Goal: Transaction & Acquisition: Subscribe to service/newsletter

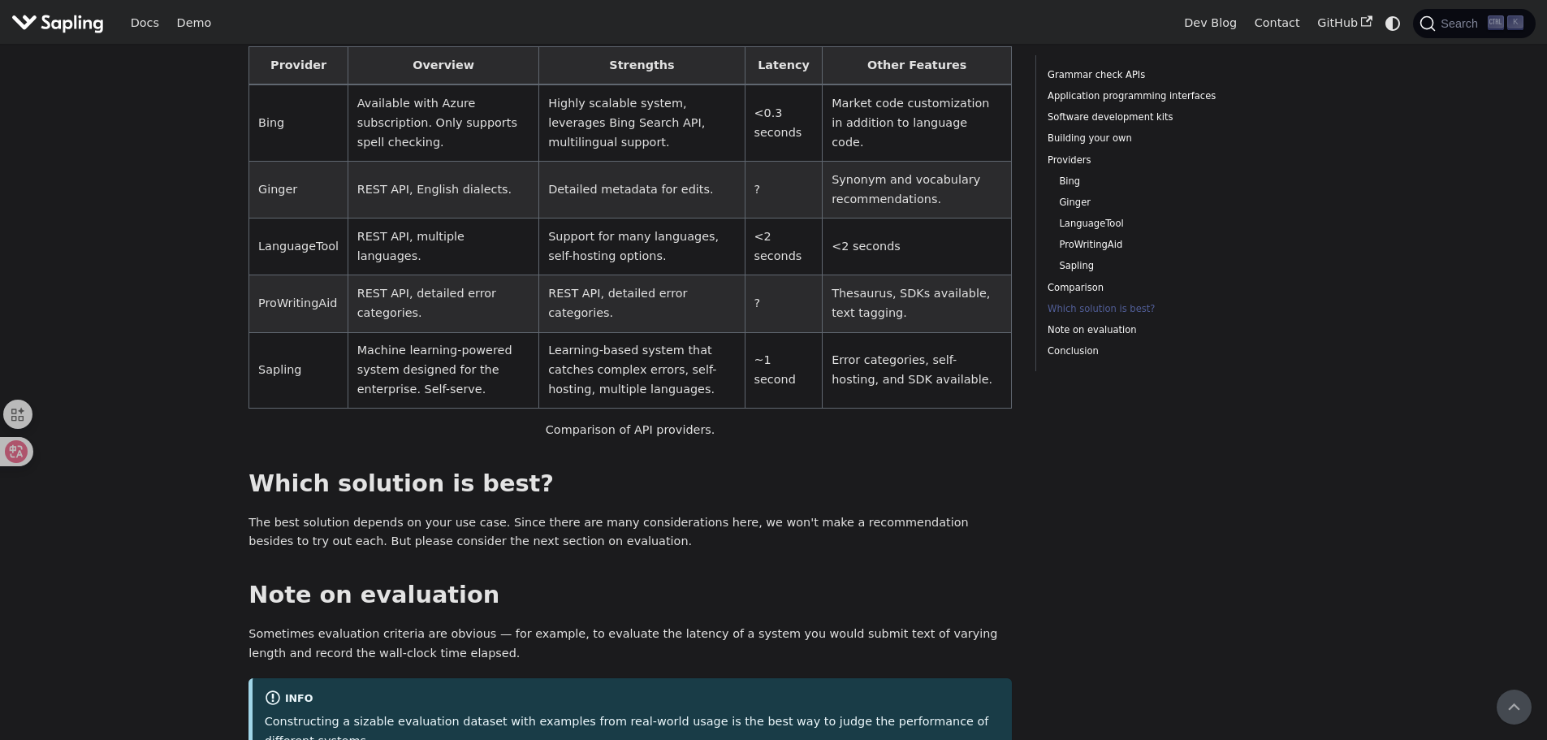
scroll to position [3767, 0]
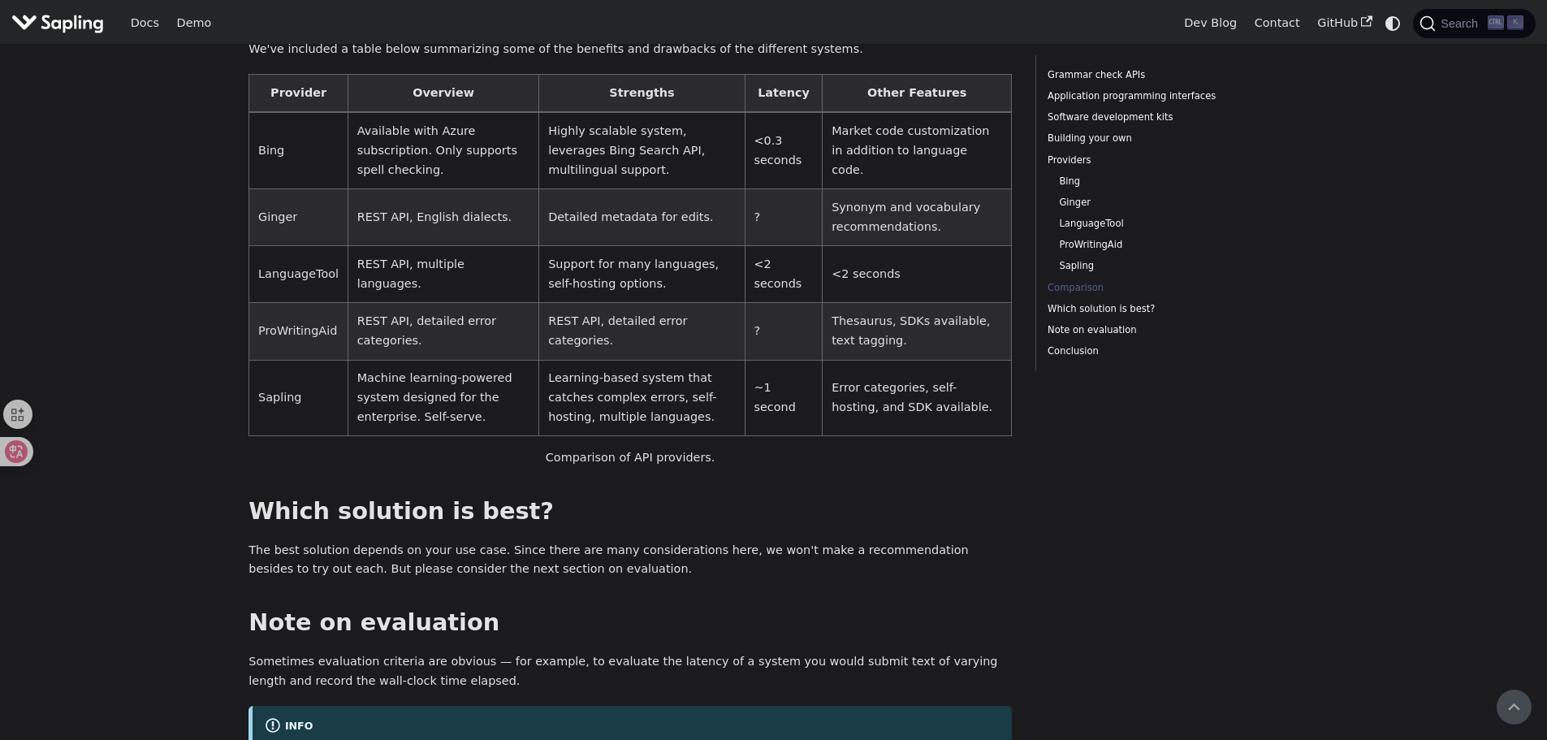
click at [71, 24] on img "Main" at bounding box center [57, 23] width 93 height 24
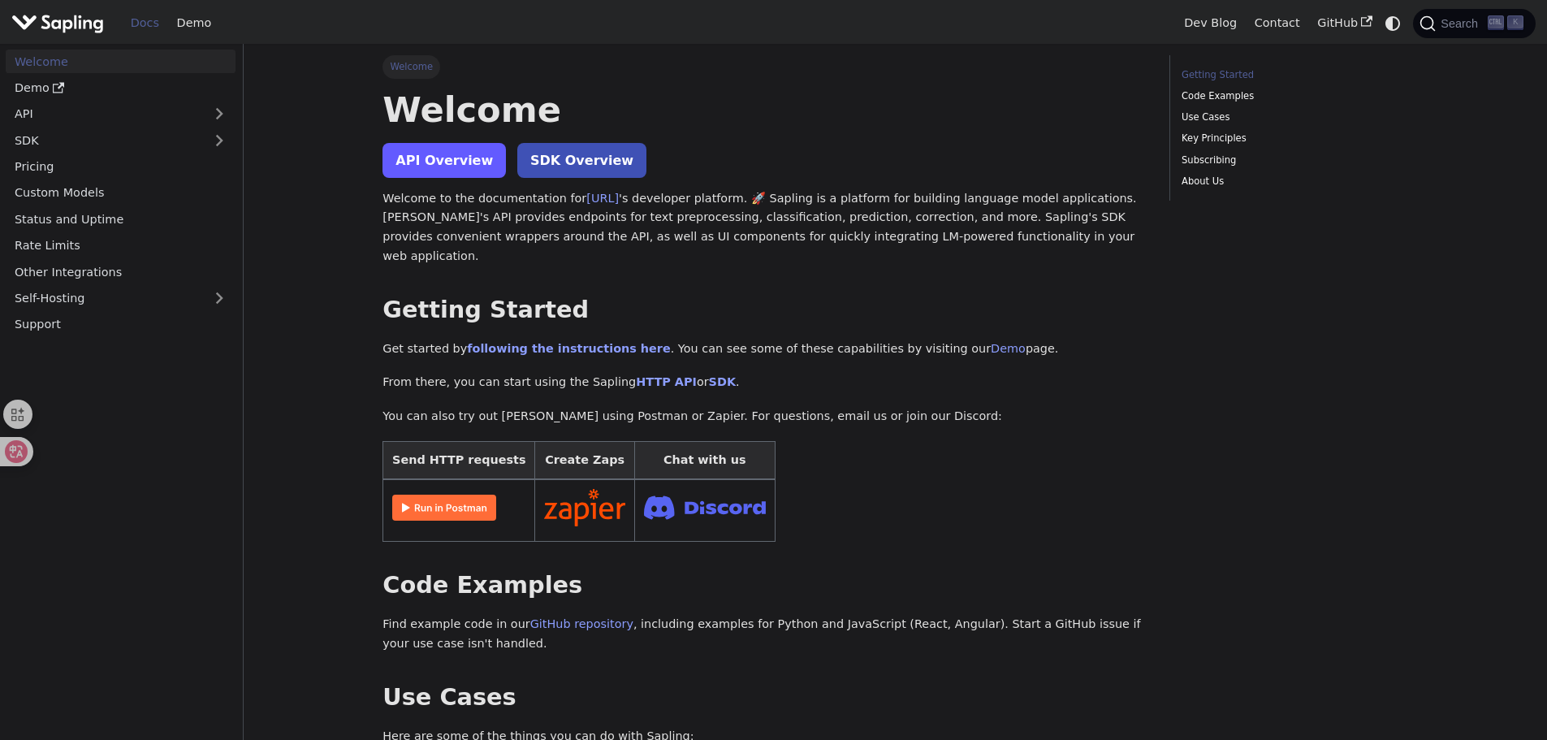
click at [409, 154] on link "API Overview" at bounding box center [444, 160] width 123 height 35
click at [1383, 25] on icon "Switch between dark and light mode (currently system mode)" at bounding box center [1392, 23] width 19 height 19
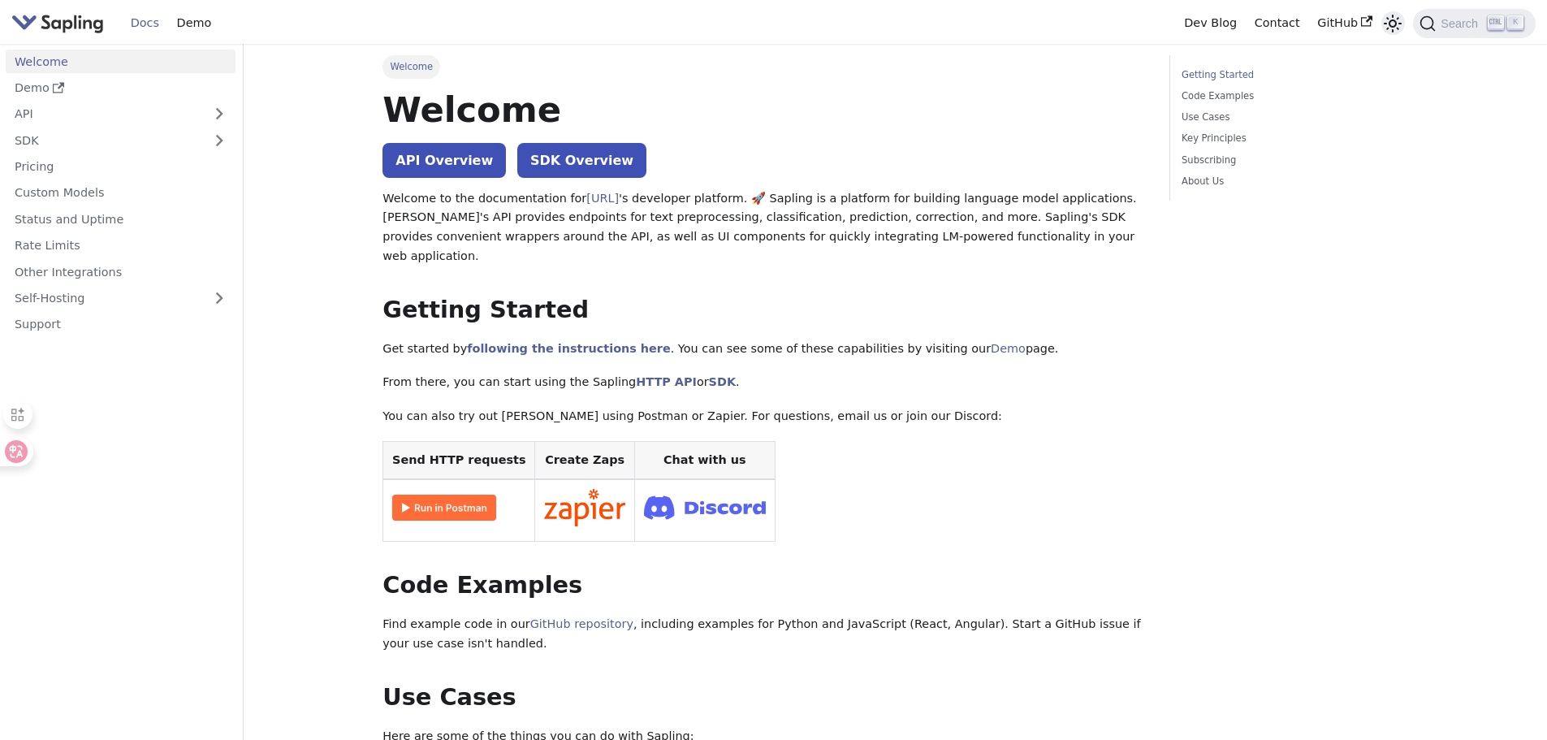
click at [1385, 28] on icon "Switch between dark and light mode (currently light mode)" at bounding box center [1392, 23] width 19 height 19
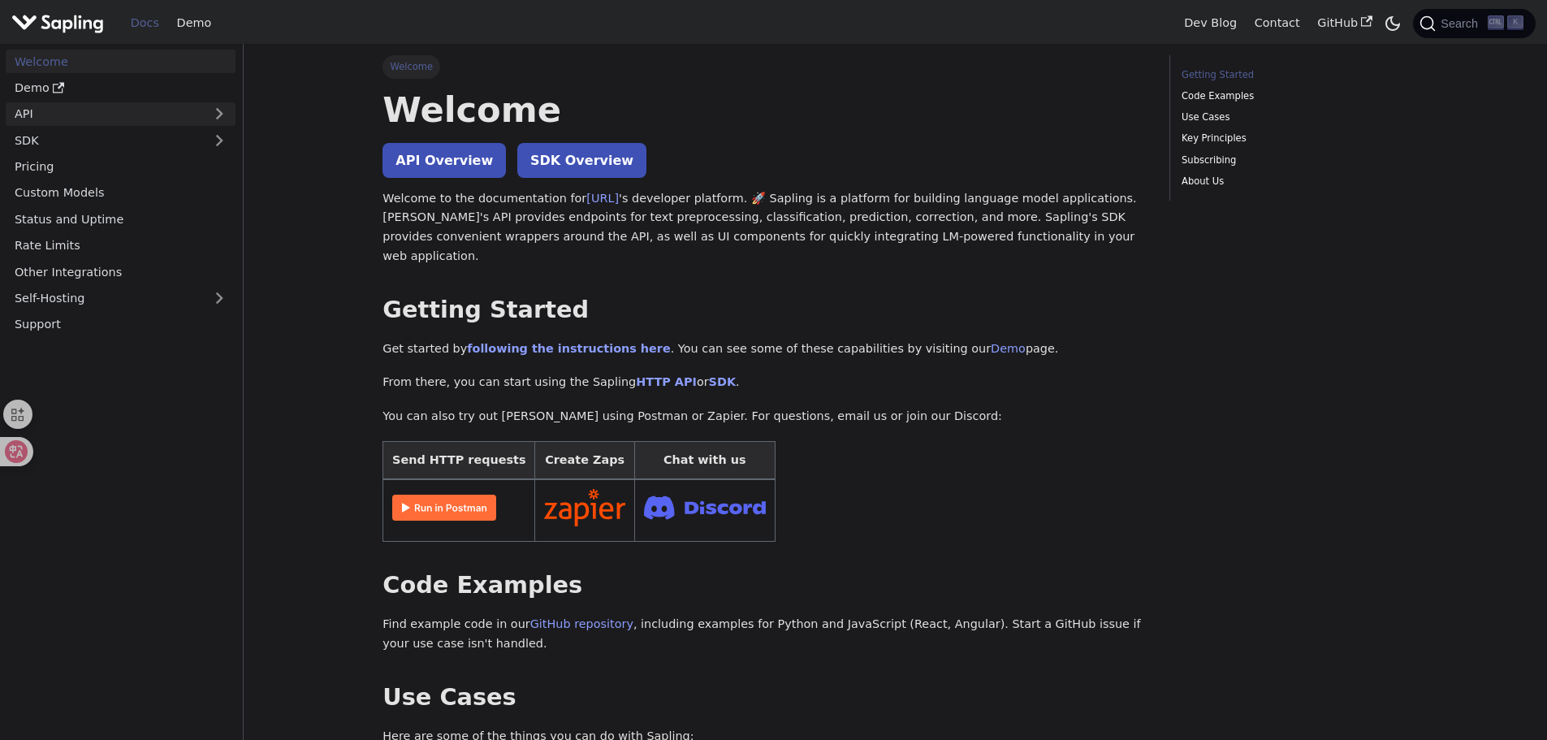
click at [180, 119] on link "API" at bounding box center [104, 114] width 197 height 24
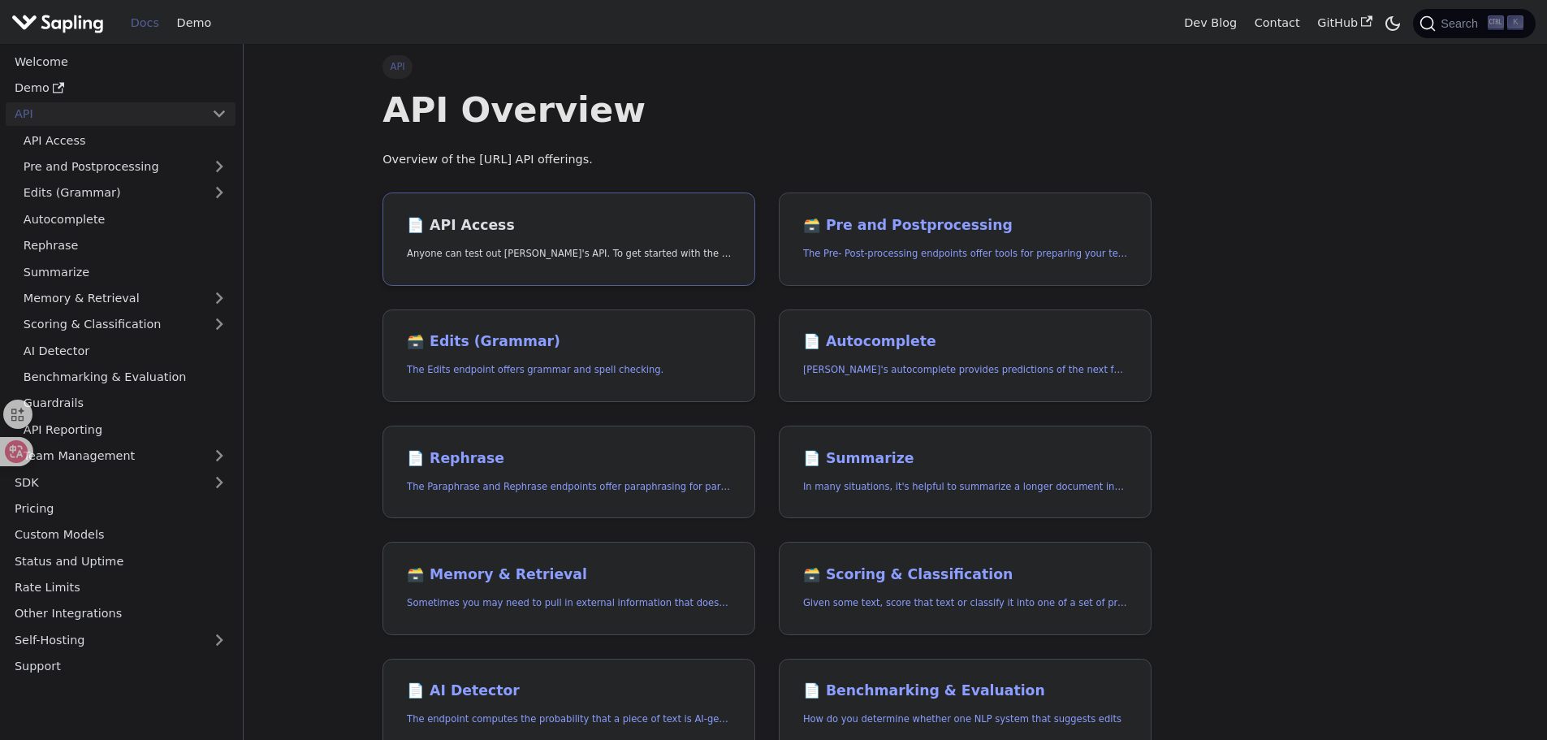
click at [463, 236] on link "📄️ API Access Anyone can test out Sapling's API. To get started with the API, s…" at bounding box center [569, 239] width 373 height 93
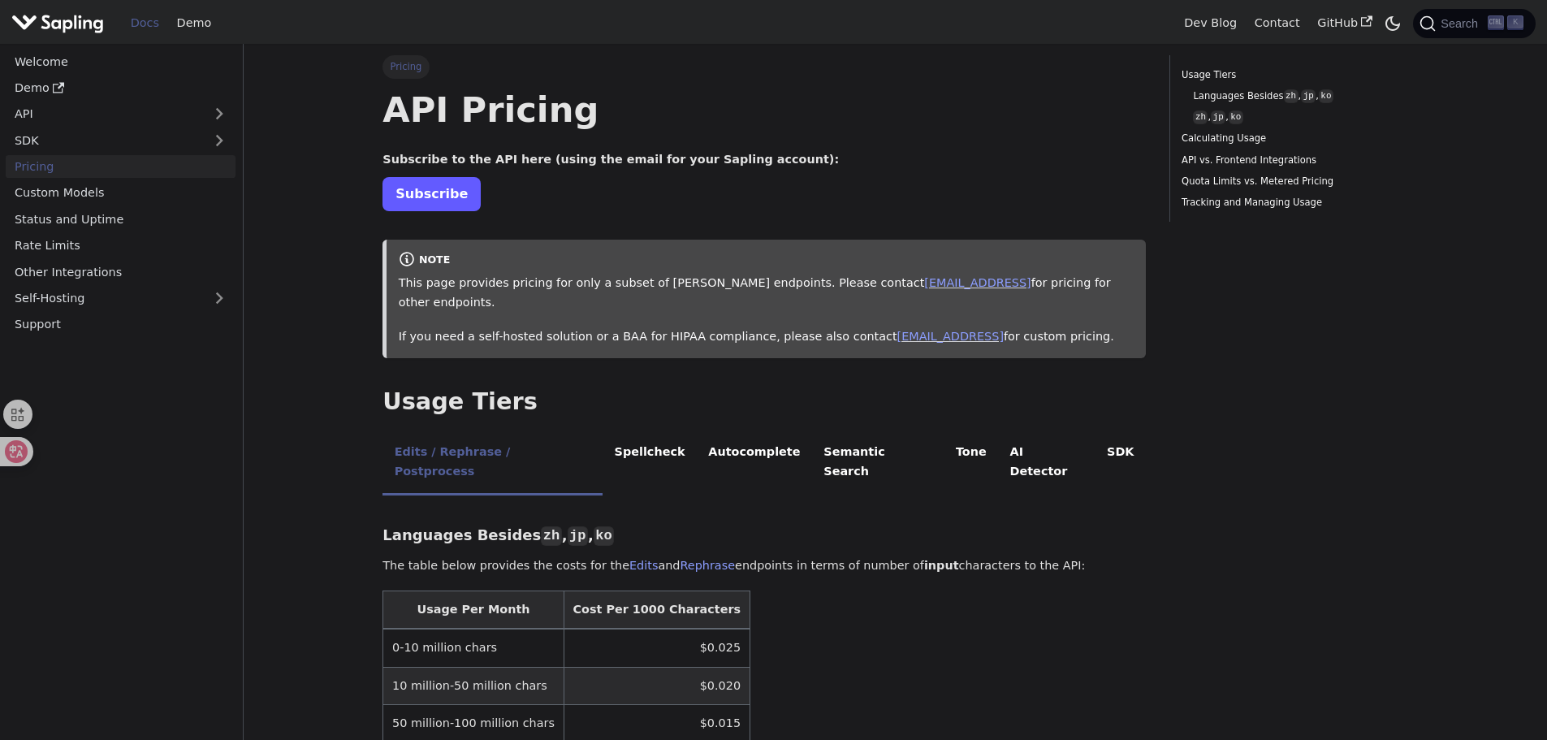
click at [459, 200] on link "Subscribe" at bounding box center [432, 193] width 98 height 33
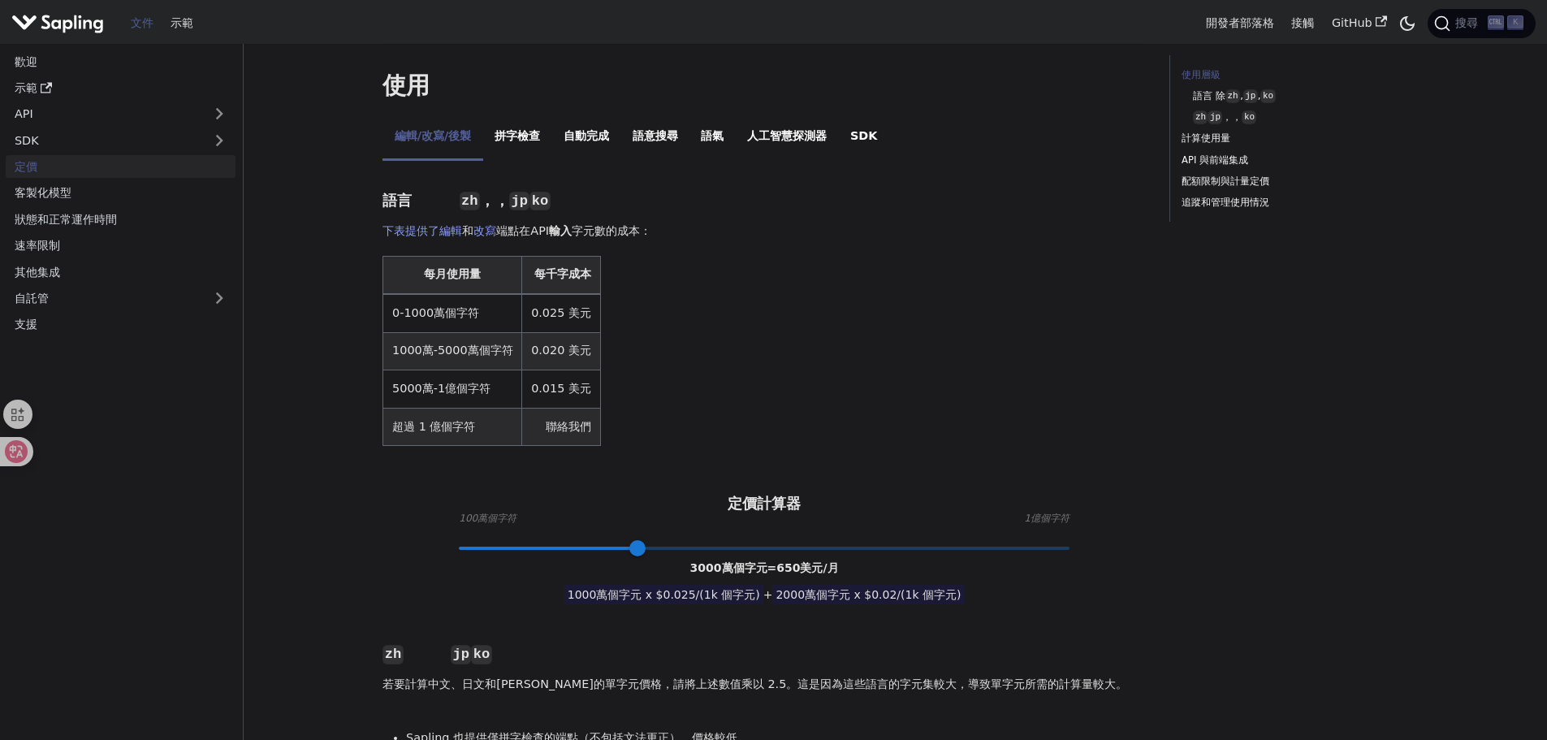
scroll to position [325, 0]
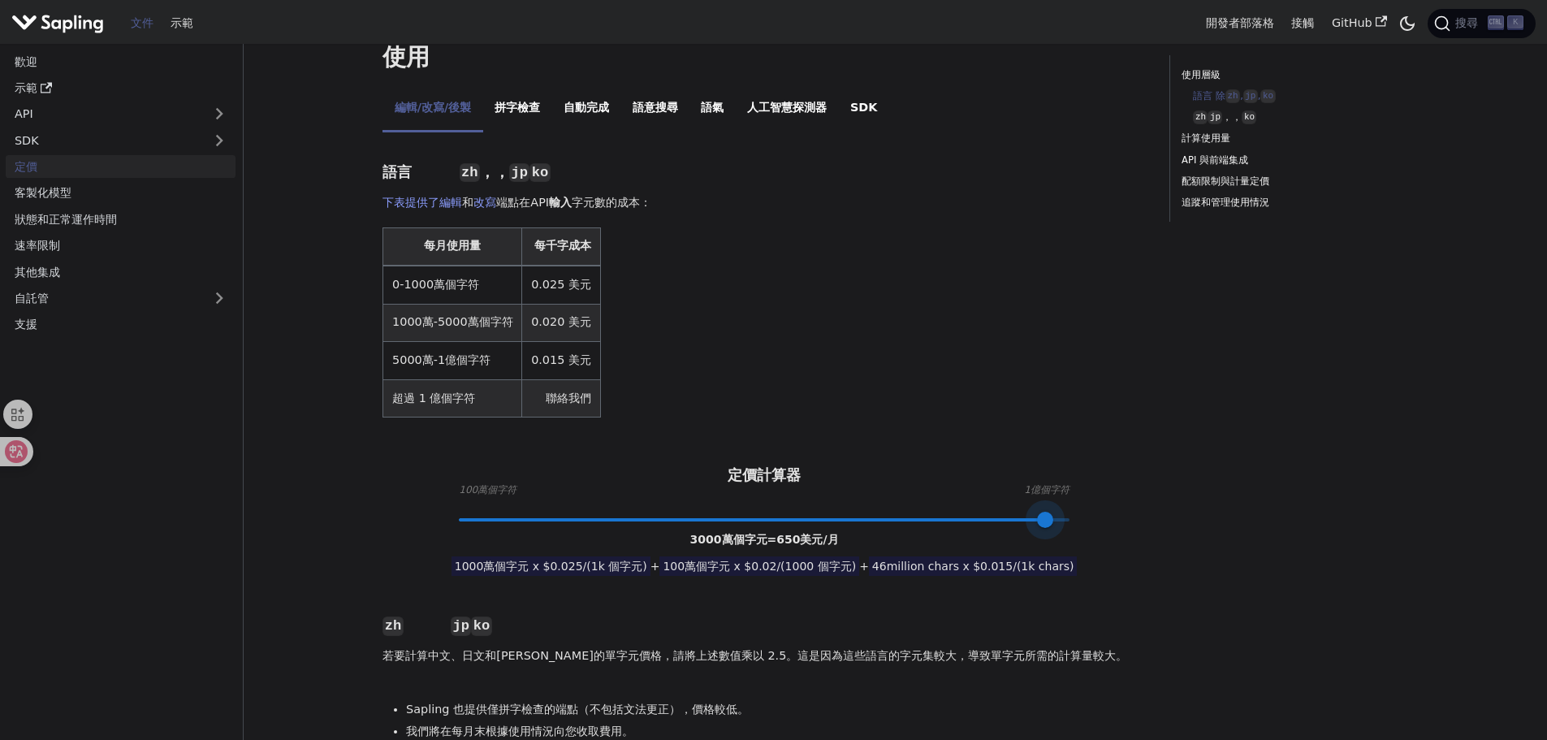
type input "1"
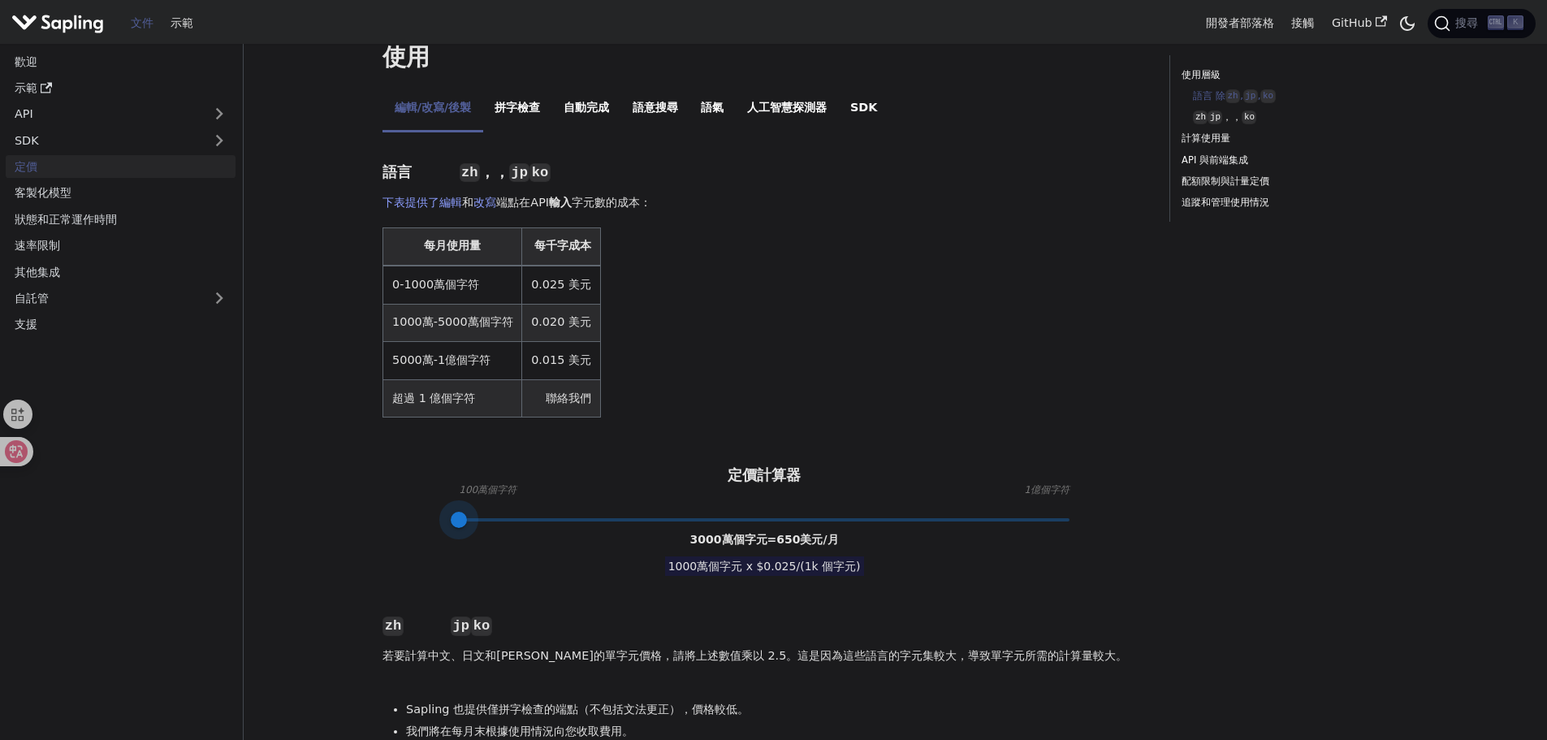
drag, startPoint x: 638, startPoint y: 522, endPoint x: 345, endPoint y: 530, distance: 292.5
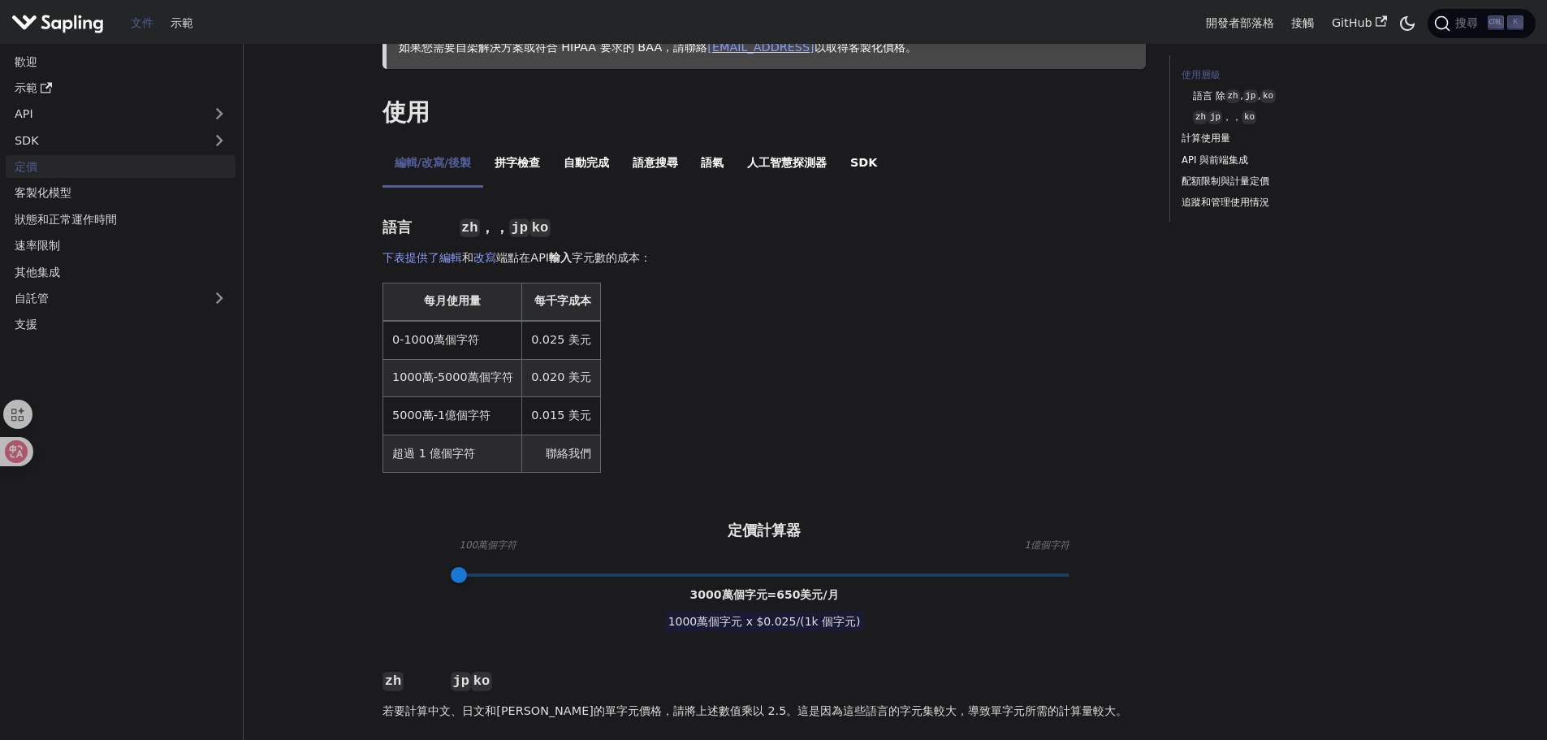
scroll to position [162, 0]
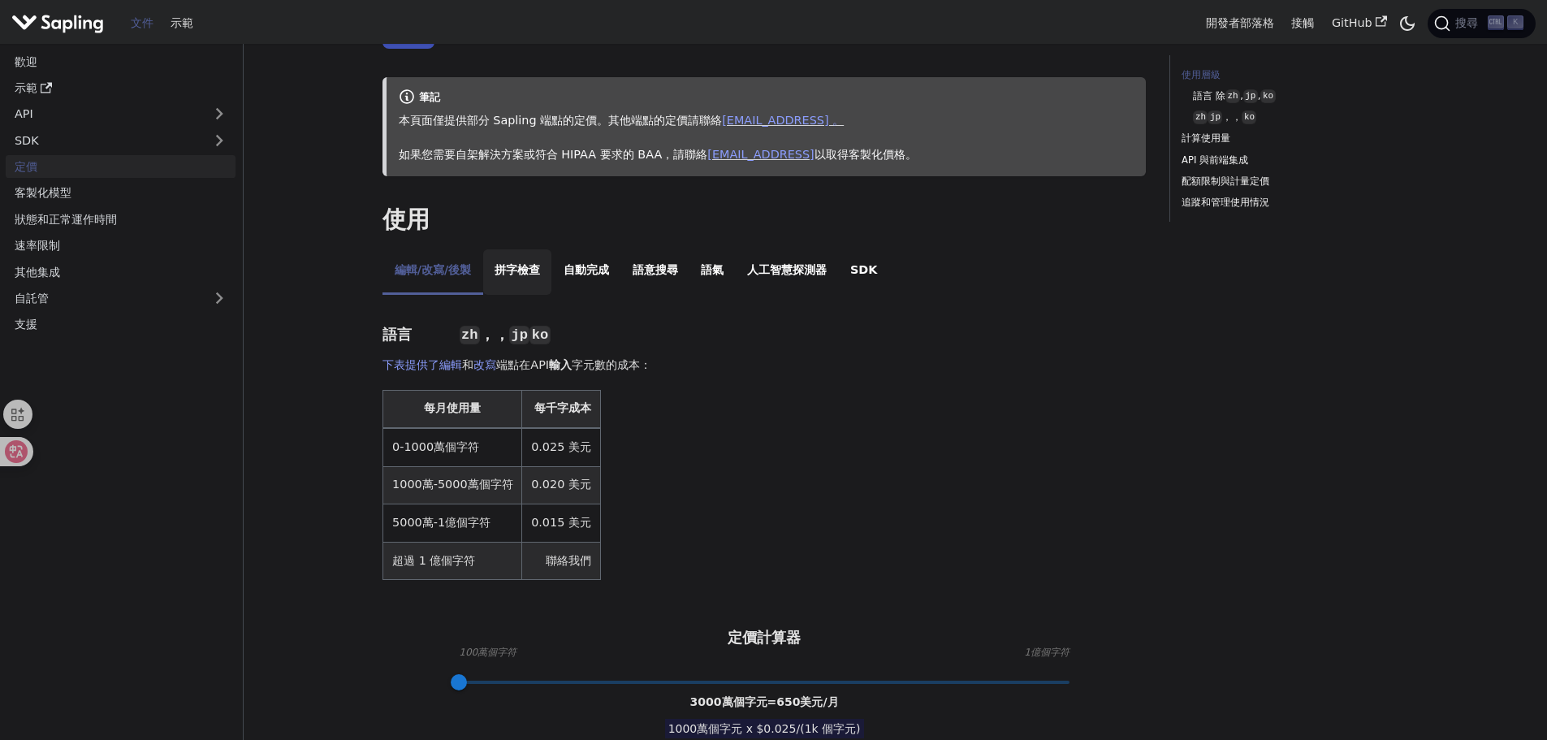
click at [540, 279] on font "拼字檢查" at bounding box center [517, 270] width 45 height 19
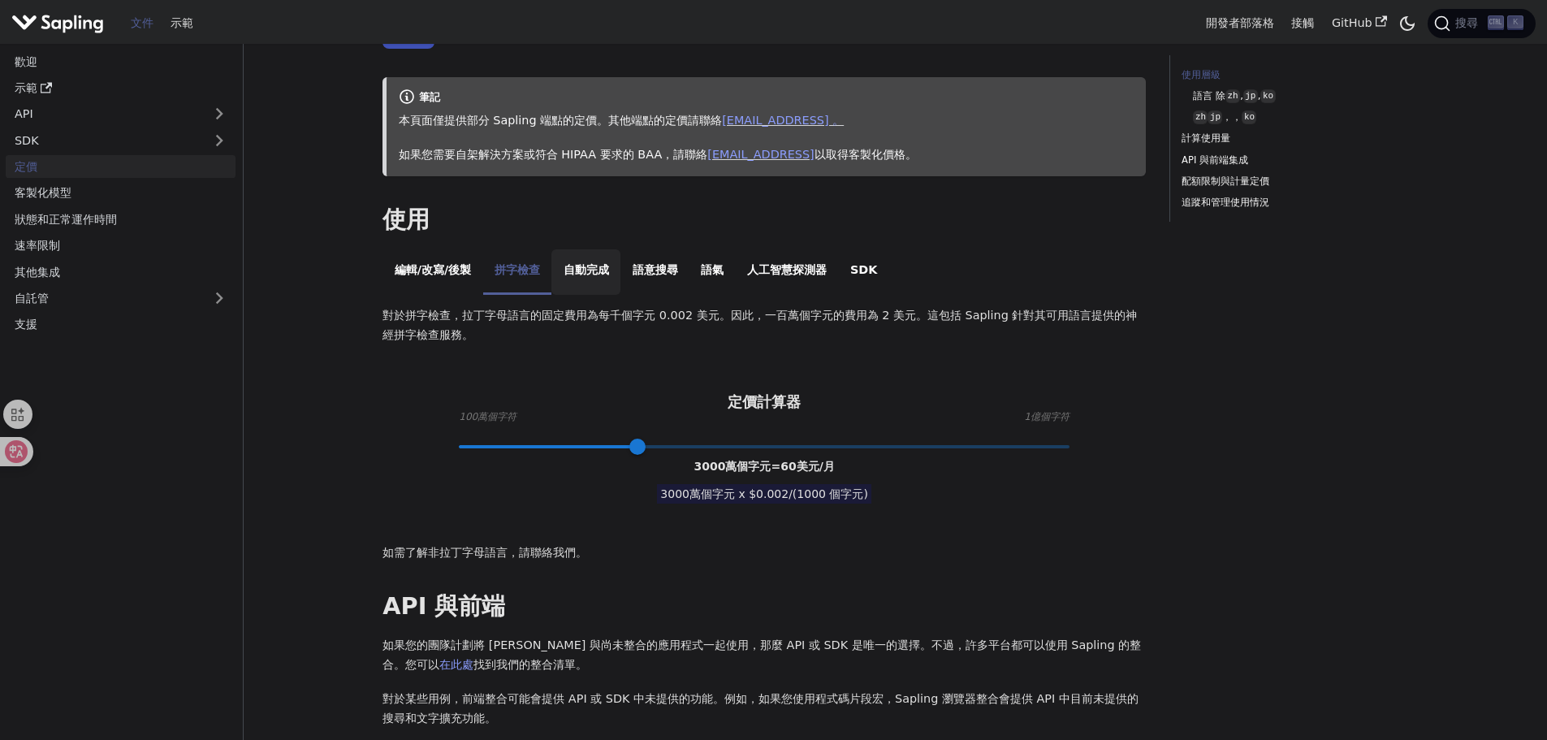
click at [602, 274] on font "自動完成" at bounding box center [586, 269] width 45 height 13
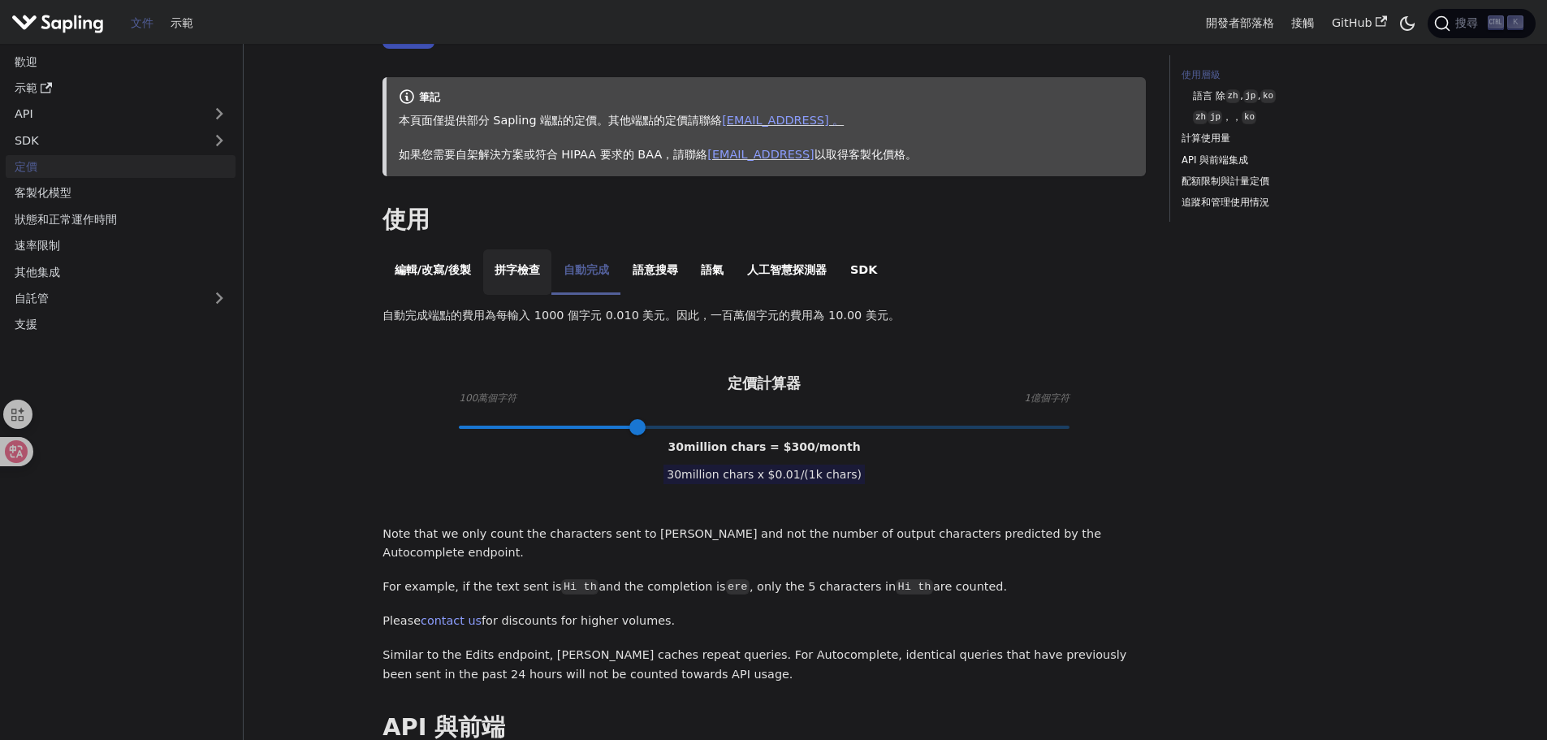
click at [377, 273] on div "定價 本頁內容 API 定價 在此訂閱 API（使用您的 Sapling 帳戶的電子郵件）： 訂閱 筆記 本頁面僅提供部分 Sapling 端點的定價。 其他…" at bounding box center [764, 707] width 786 height 1629
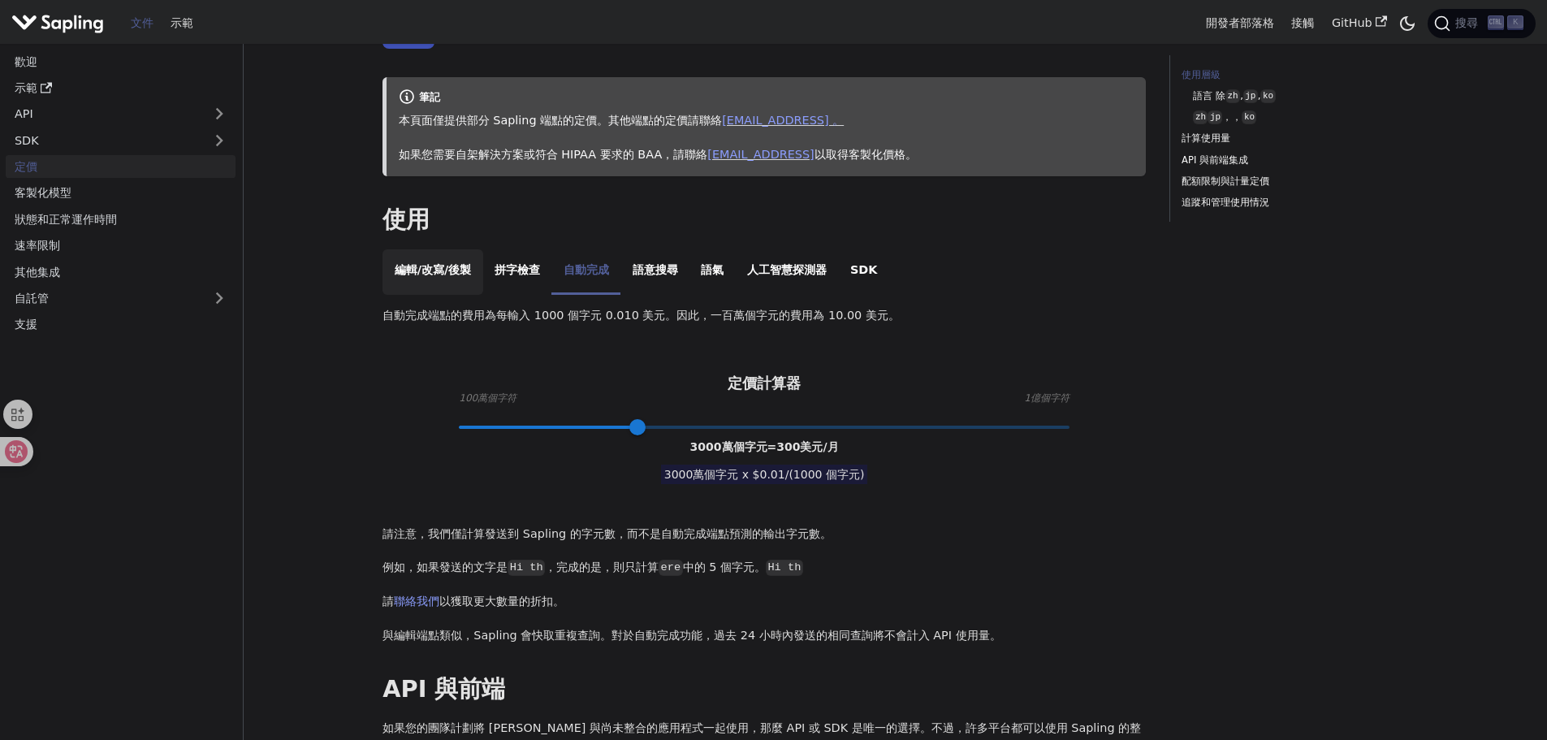
drag, startPoint x: 410, startPoint y: 270, endPoint x: 421, endPoint y: 270, distance: 10.6
click at [411, 270] on font "編輯/改寫/後製" at bounding box center [433, 269] width 77 height 13
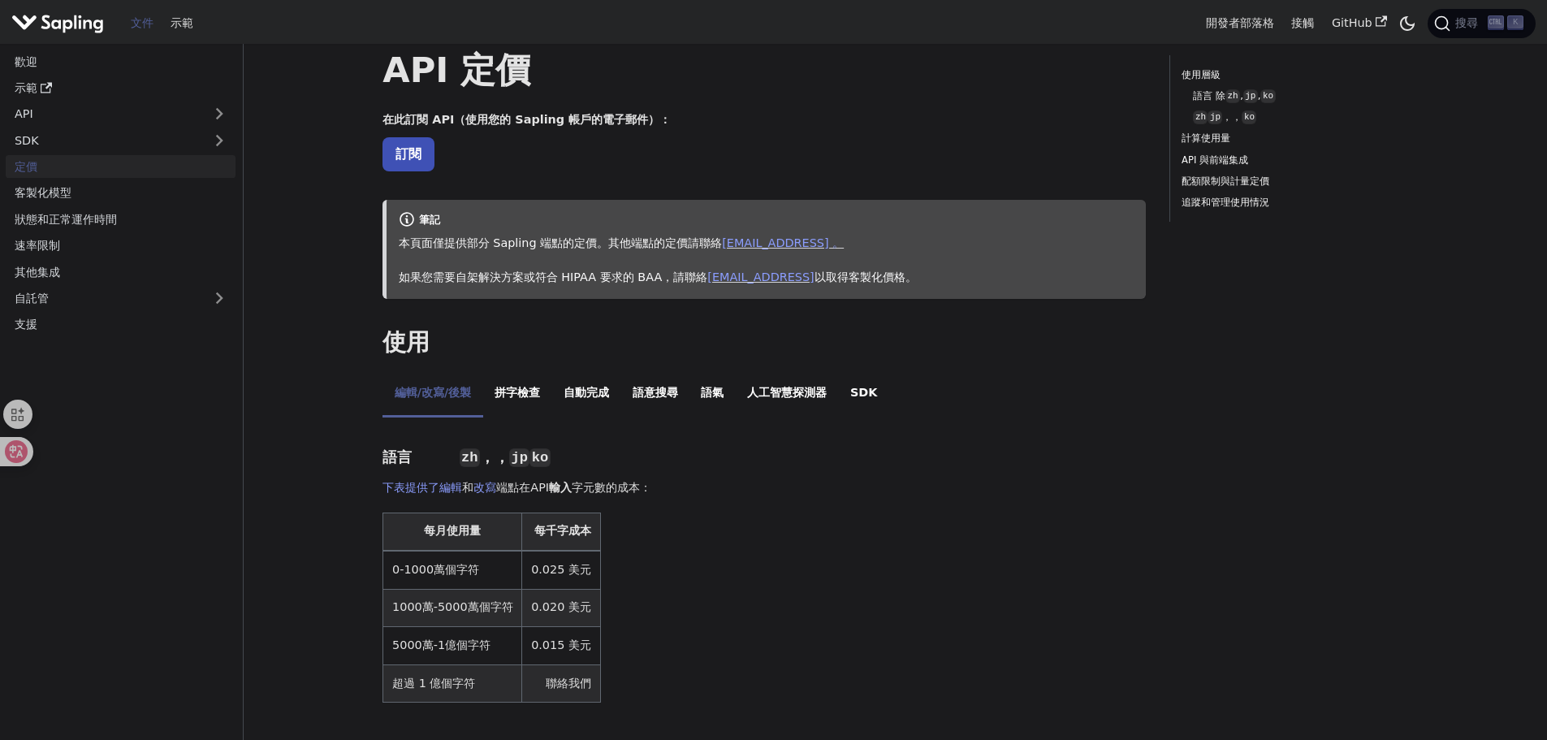
scroll to position [0, 0]
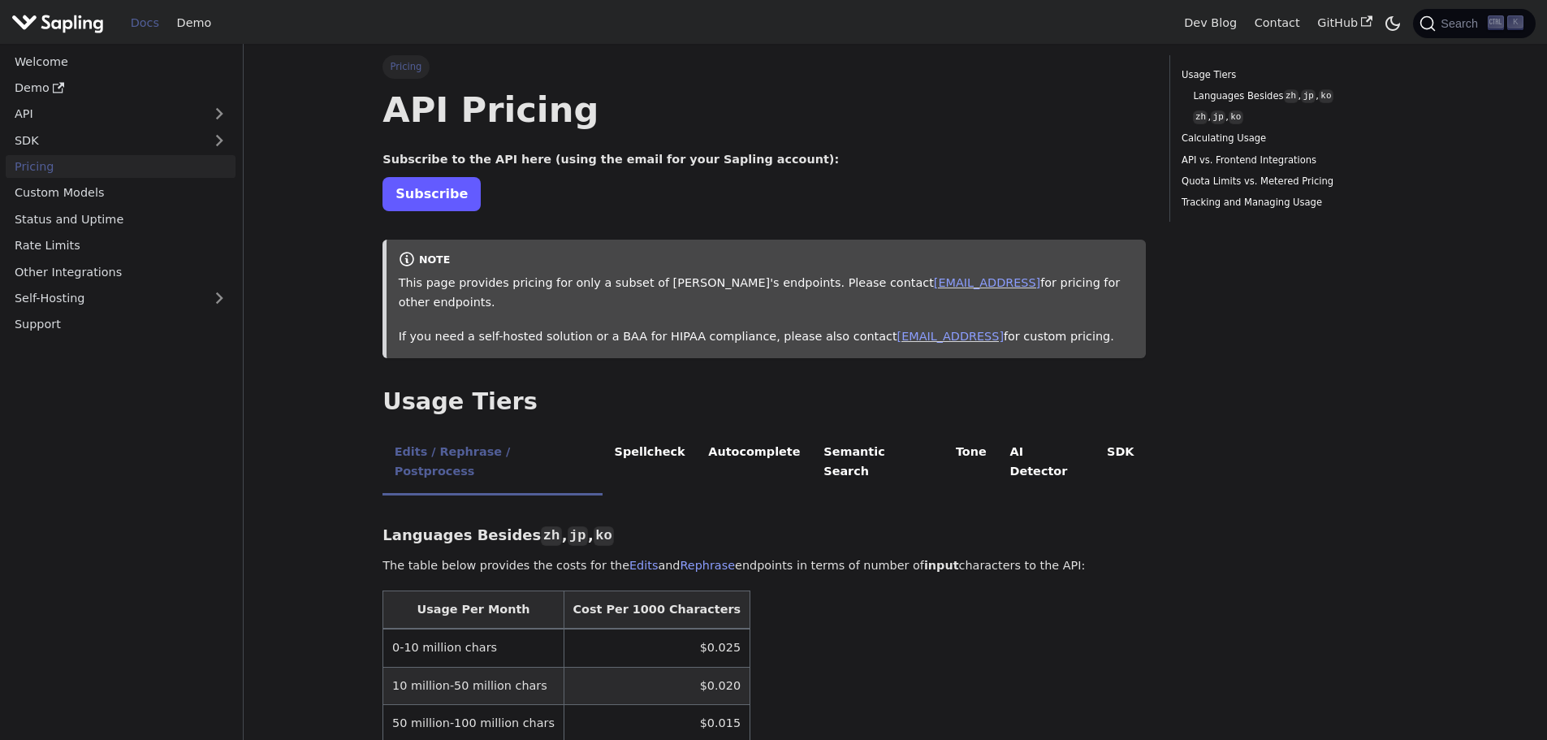
click at [435, 198] on link "Subscribe" at bounding box center [432, 193] width 98 height 33
